Goal: Task Accomplishment & Management: Use online tool/utility

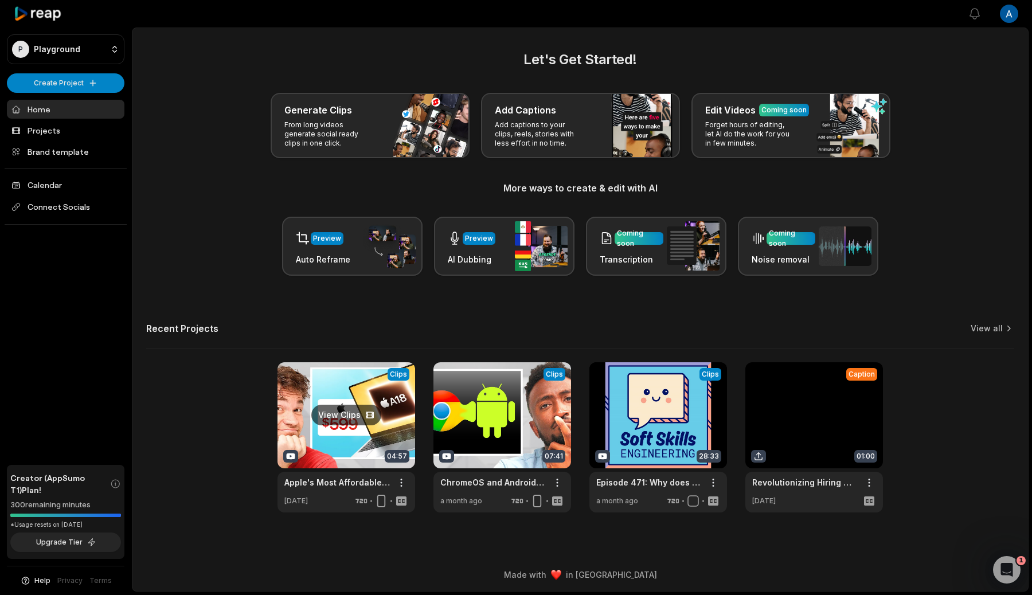
click at [347, 437] on link at bounding box center [347, 437] width 138 height 150
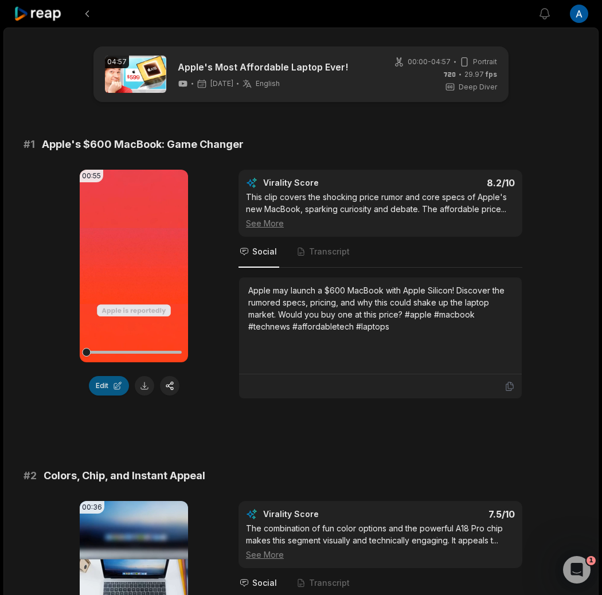
click at [104, 389] on button "Edit" at bounding box center [109, 386] width 40 height 20
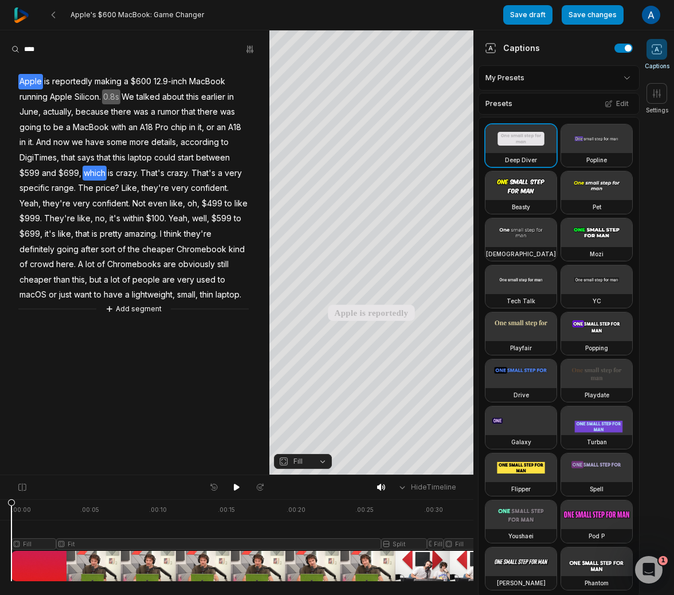
click at [88, 173] on span "which" at bounding box center [95, 173] width 24 height 15
drag, startPoint x: 142, startPoint y: 172, endPoint x: 192, endPoint y: 173, distance: 49.9
click at [192, 173] on div "Apple is reportedly making a $600 12.9-inch MacBook running Apple Silicon. 0.8s…" at bounding box center [135, 188] width 270 height 254
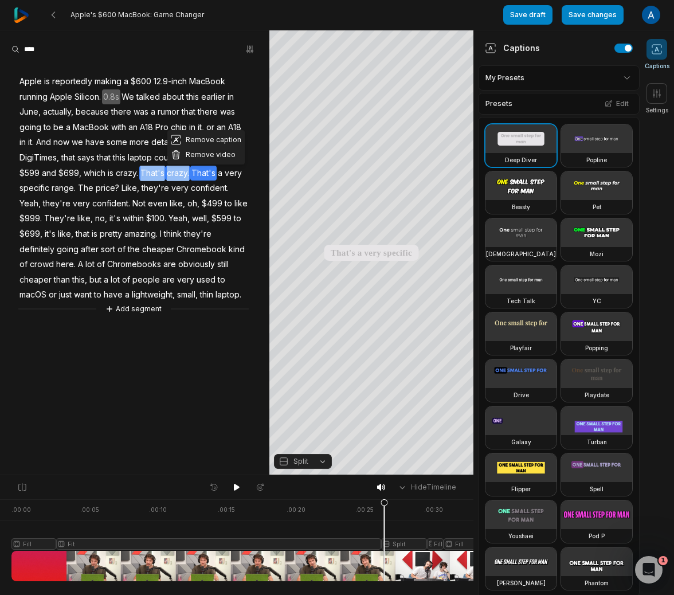
click at [188, 174] on span "crazy." at bounding box center [178, 173] width 25 height 15
drag, startPoint x: 144, startPoint y: 171, endPoint x: 178, endPoint y: 171, distance: 34.4
click at [178, 171] on div "Apple is reportedly making a $600 12.9-inch MacBook running Apple Silicon. 0.8s…" at bounding box center [135, 188] width 270 height 254
click at [186, 142] on button "Remove caption" at bounding box center [180, 139] width 77 height 15
click at [193, 199] on span "oh," at bounding box center [193, 203] width 14 height 15
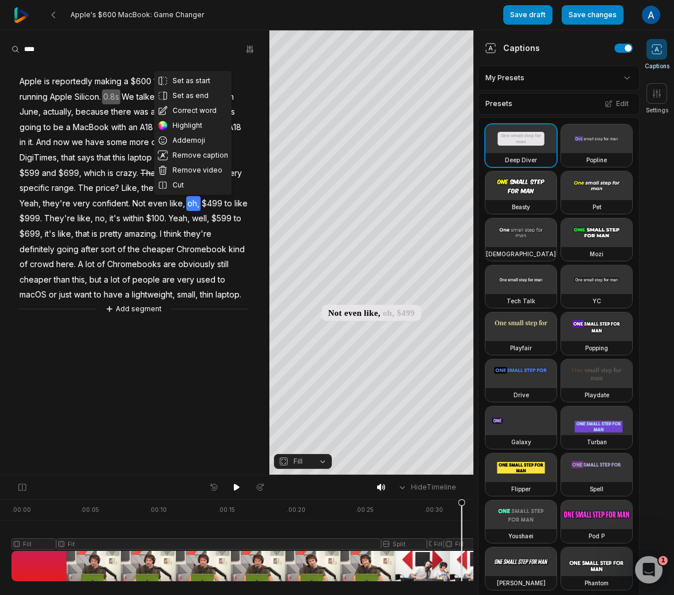
click at [218, 256] on span "Chromebook" at bounding box center [202, 249] width 52 height 15
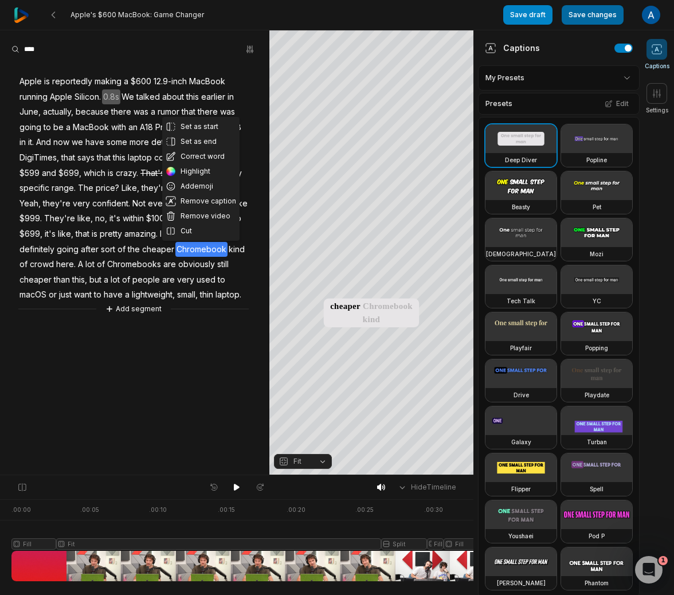
click at [598, 11] on button "Save changes" at bounding box center [593, 15] width 62 height 20
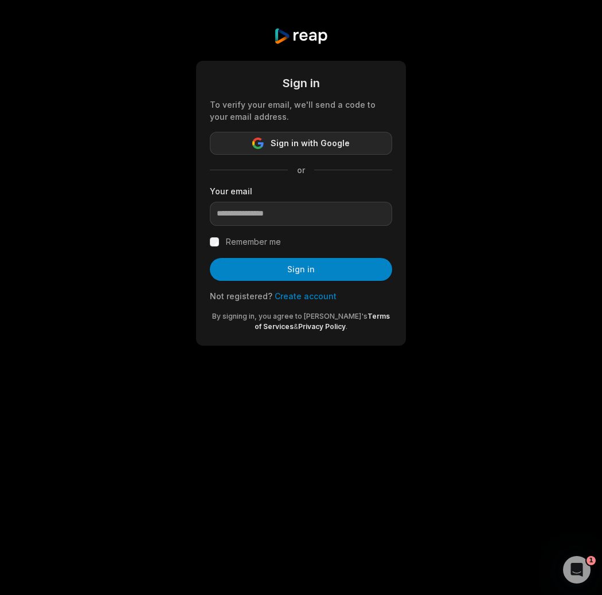
click at [314, 134] on button "Sign in with Google" at bounding box center [301, 143] width 182 height 23
